Goal: Book appointment/travel/reservation

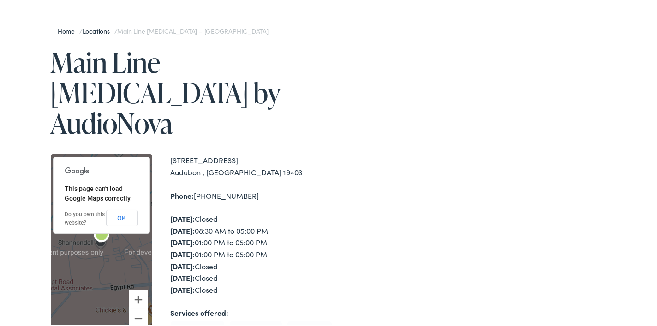
scroll to position [230, 0]
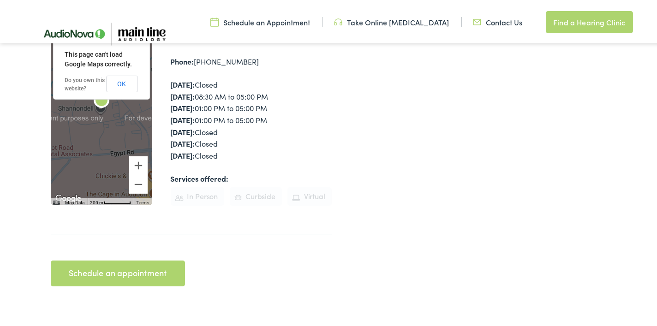
click at [151, 259] on link "Schedule an appointment" at bounding box center [118, 272] width 134 height 26
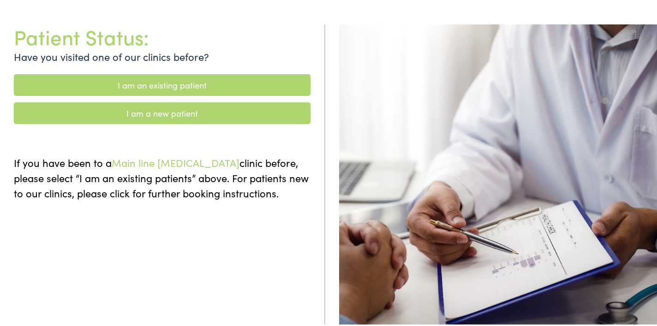
scroll to position [46, 0]
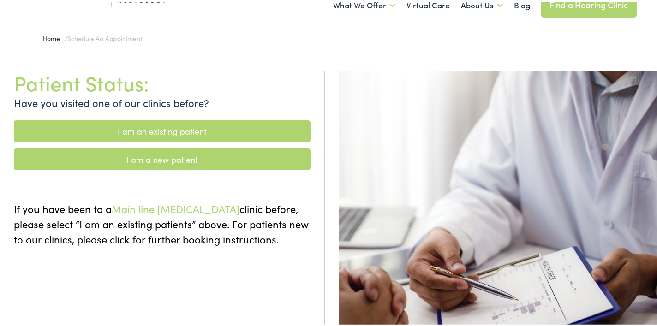
click at [260, 119] on link "I am an existing patient" at bounding box center [162, 130] width 297 height 22
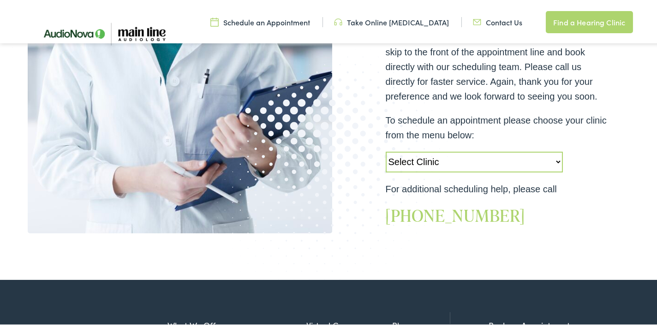
scroll to position [277, 0]
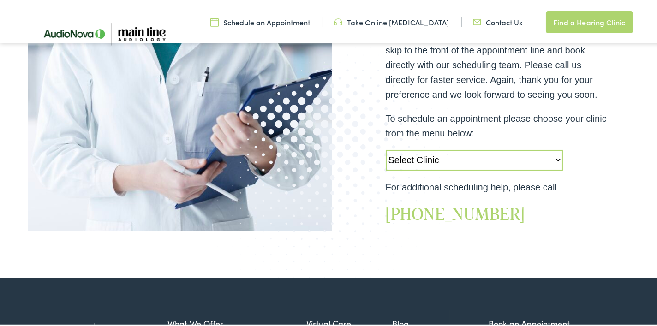
click at [554, 149] on select "Select Clinic [GEOGRAPHIC_DATA]-[GEOGRAPHIC_DATA]-AudioNova [STREET_ADDRESS]-Ma…" at bounding box center [474, 158] width 177 height 21
select select "[URL][DOMAIN_NAME]"
click at [386, 148] on select "Select Clinic [GEOGRAPHIC_DATA]-[GEOGRAPHIC_DATA]-AudioNova [STREET_ADDRESS]-Ma…" at bounding box center [474, 158] width 177 height 21
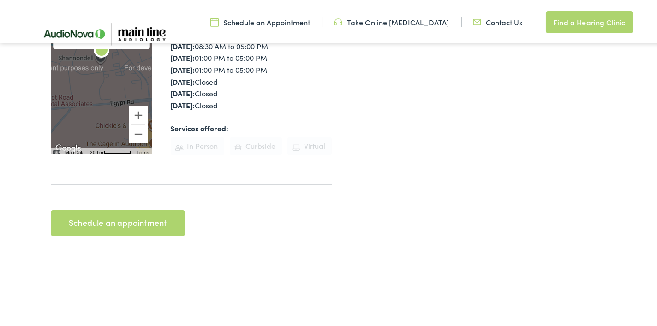
scroll to position [277, 0]
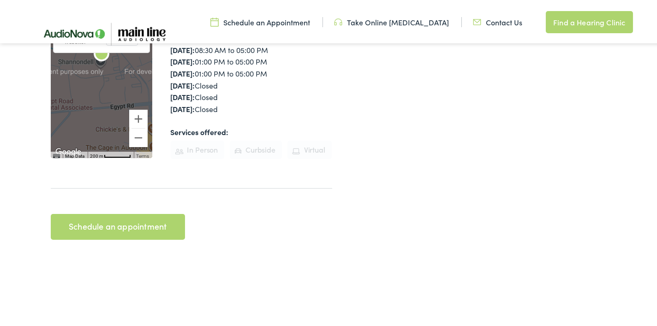
click at [212, 139] on li "In Person" at bounding box center [198, 148] width 54 height 18
click at [300, 17] on link "Schedule an Appointment" at bounding box center [260, 20] width 100 height 10
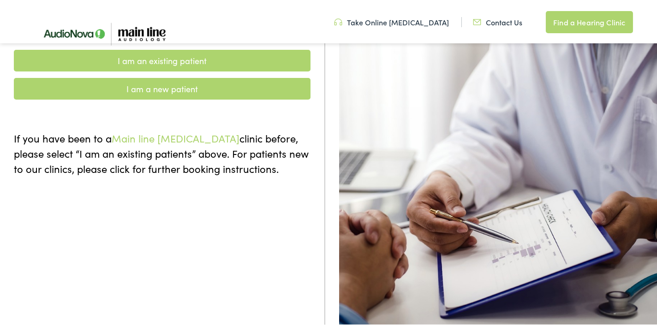
scroll to position [106, 0]
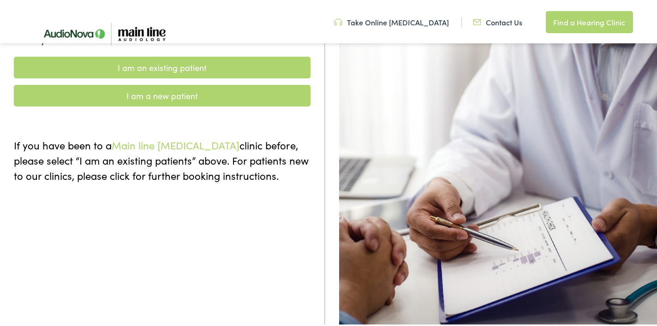
click at [256, 83] on link "I am a new patient" at bounding box center [162, 94] width 297 height 22
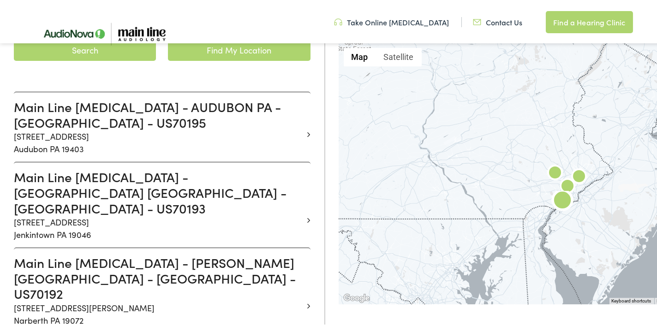
scroll to position [184, 0]
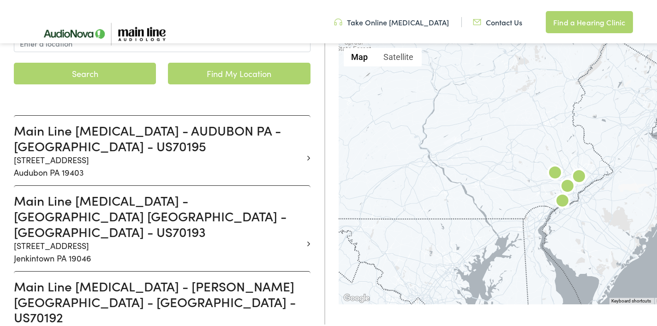
click at [260, 61] on link "Find My Location" at bounding box center [239, 72] width 142 height 22
type input "Philadelphia, Pennsylvania"
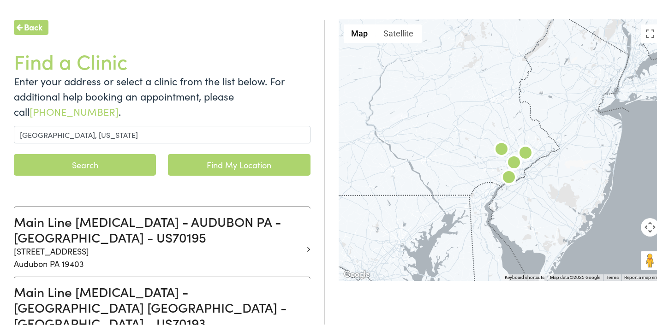
scroll to position [92, 0]
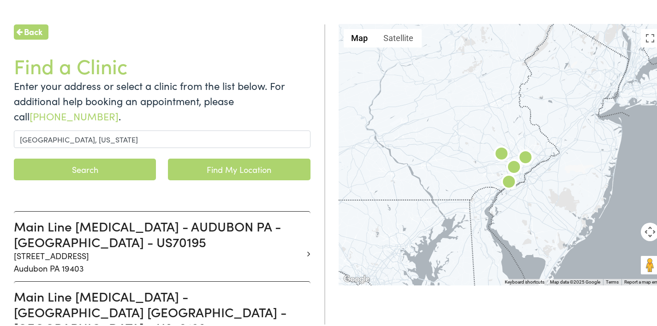
click at [230, 158] on link "Find My Location" at bounding box center [239, 168] width 142 height 22
click at [100, 157] on button "Search" at bounding box center [85, 168] width 142 height 22
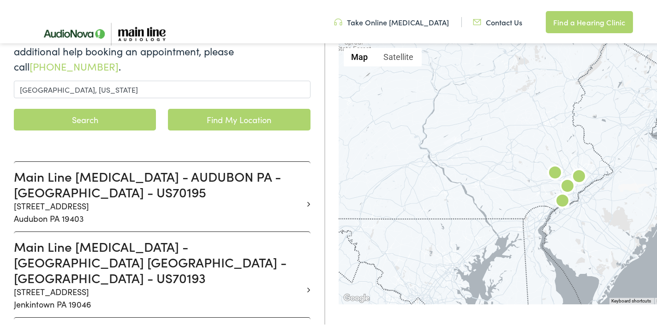
scroll to position [184, 0]
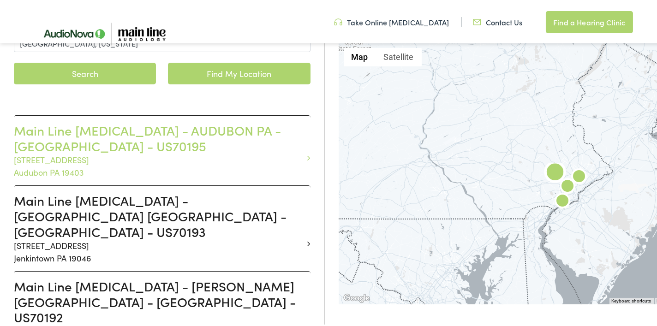
click at [129, 131] on h3 "Main Line Audiology - AUDUBON PA - SHANNONDELL - US70195" at bounding box center [159, 136] width 290 height 31
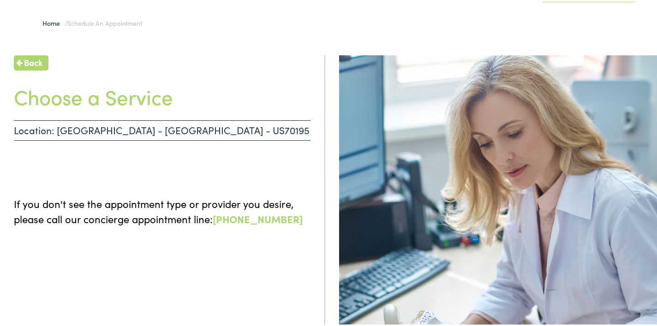
scroll to position [46, 0]
